Goal: Check status

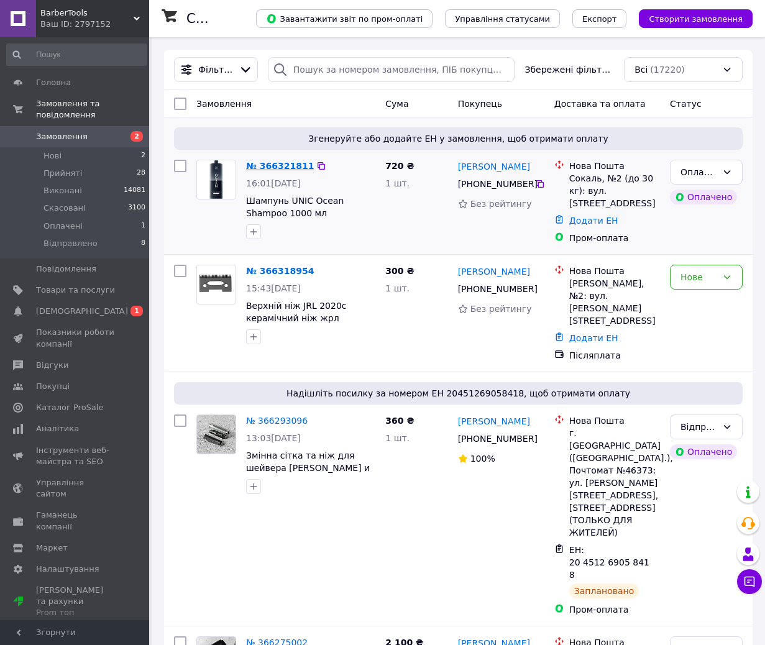
click at [273, 164] on link "№ 366321811" at bounding box center [280, 166] width 68 height 10
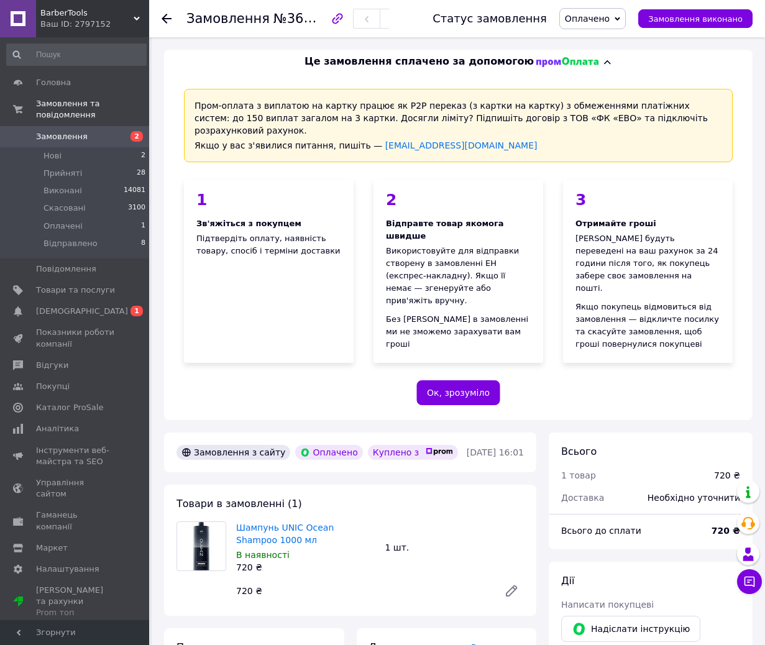
scroll to position [435, 0]
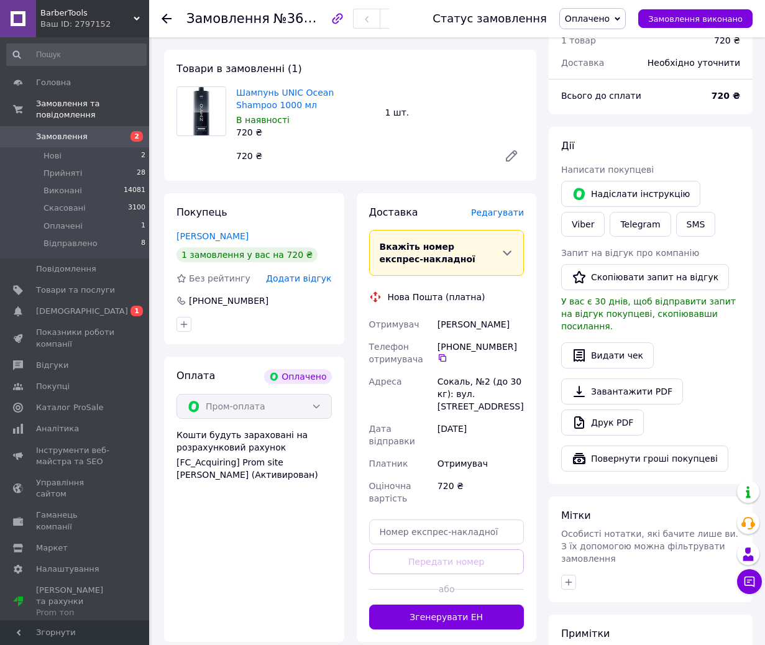
click at [515, 151] on icon at bounding box center [511, 156] width 10 height 10
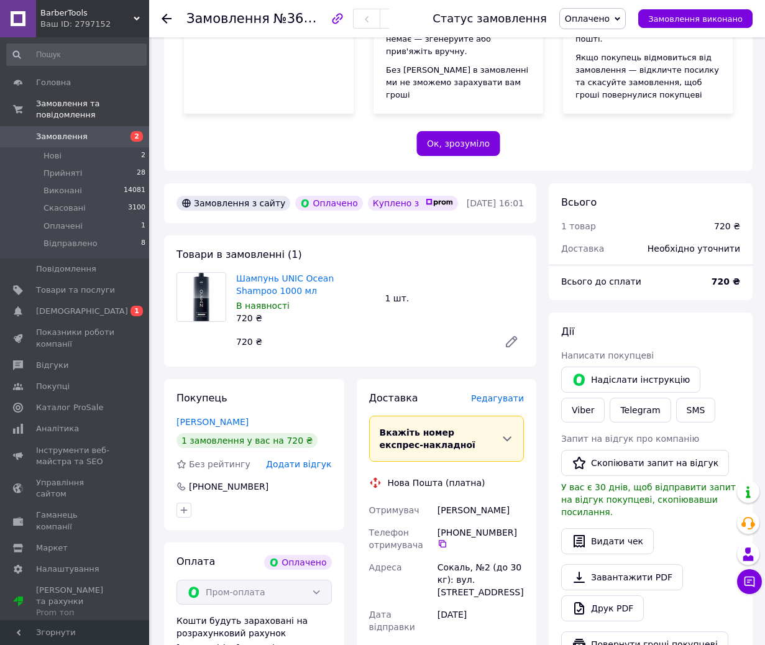
scroll to position [249, 0]
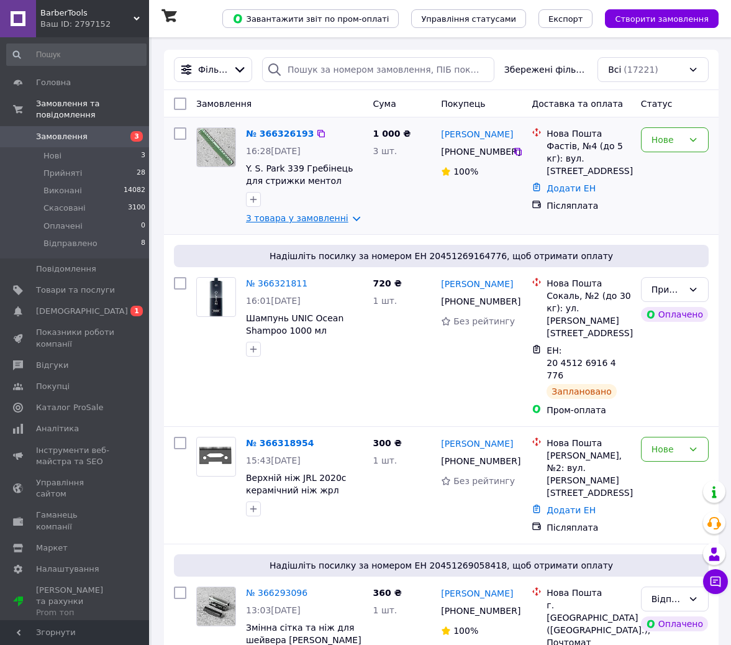
click at [280, 221] on link "3 товара у замовленні" at bounding box center [297, 218] width 103 height 10
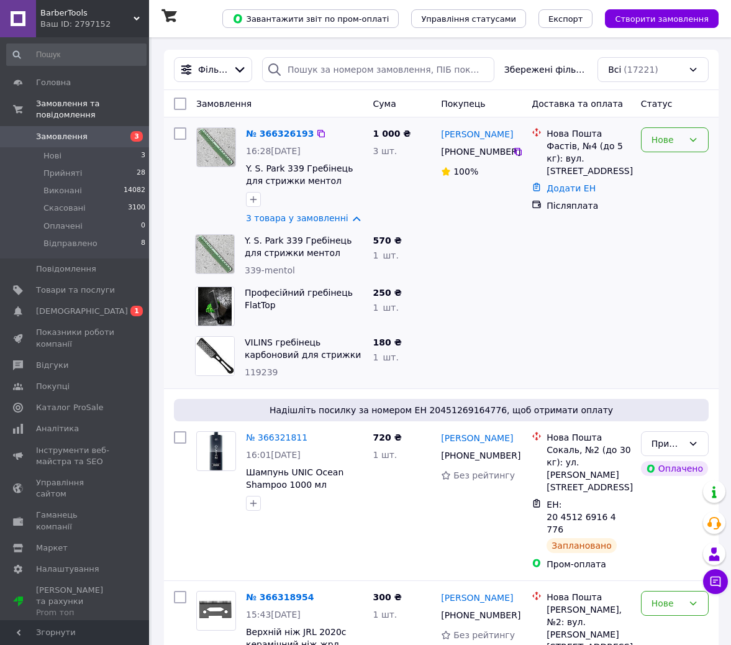
click at [666, 145] on div "Нове" at bounding box center [668, 140] width 32 height 14
click at [690, 161] on li "Прийнято" at bounding box center [675, 167] width 66 height 22
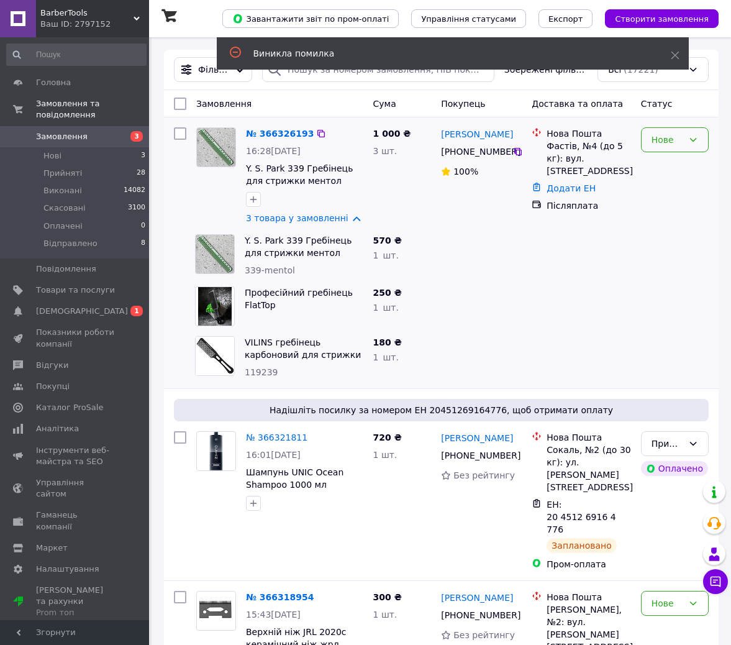
click at [662, 150] on div "Нове" at bounding box center [675, 139] width 68 height 25
click at [669, 167] on li "Прийнято" at bounding box center [675, 167] width 66 height 22
